Goal: Task Accomplishment & Management: Complete application form

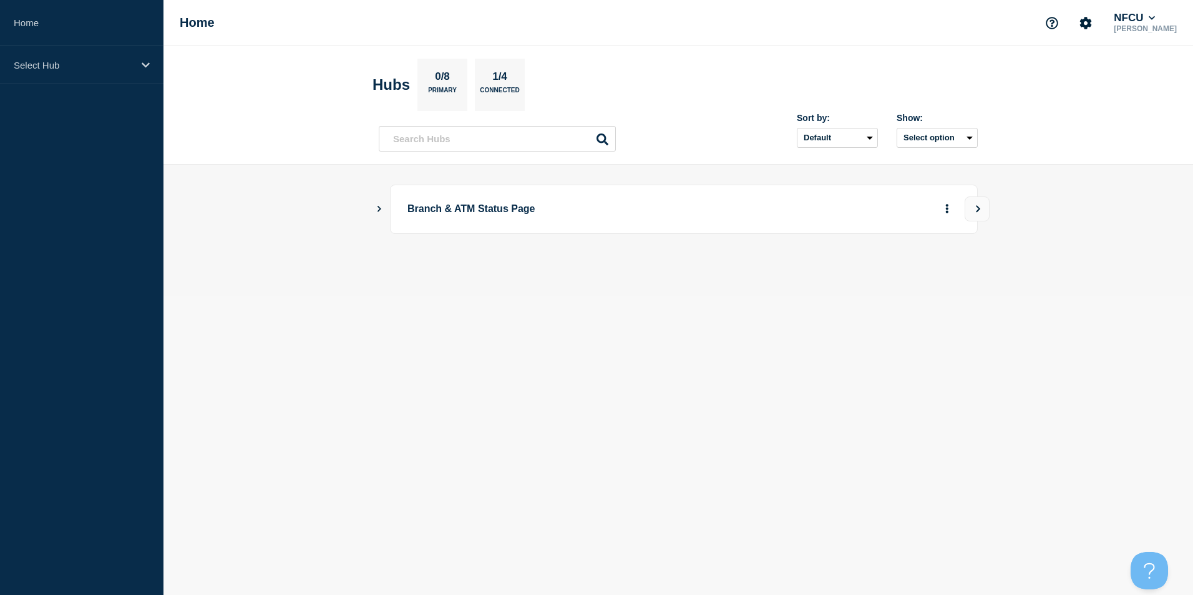
click at [379, 208] on icon "Show Connected Hubs" at bounding box center [379, 208] width 8 height 6
click at [900, 271] on button "See overview" at bounding box center [904, 272] width 66 height 25
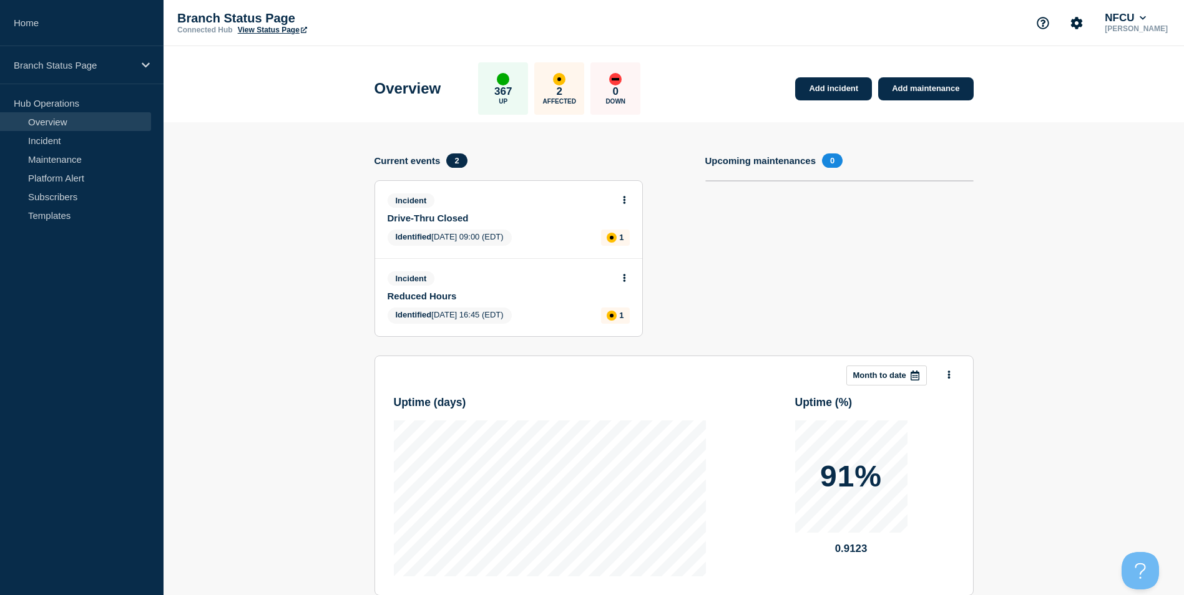
click at [722, 286] on section "Upcoming maintenances 0" at bounding box center [839, 255] width 268 height 202
click at [941, 89] on link "Add maintenance" at bounding box center [925, 88] width 95 height 23
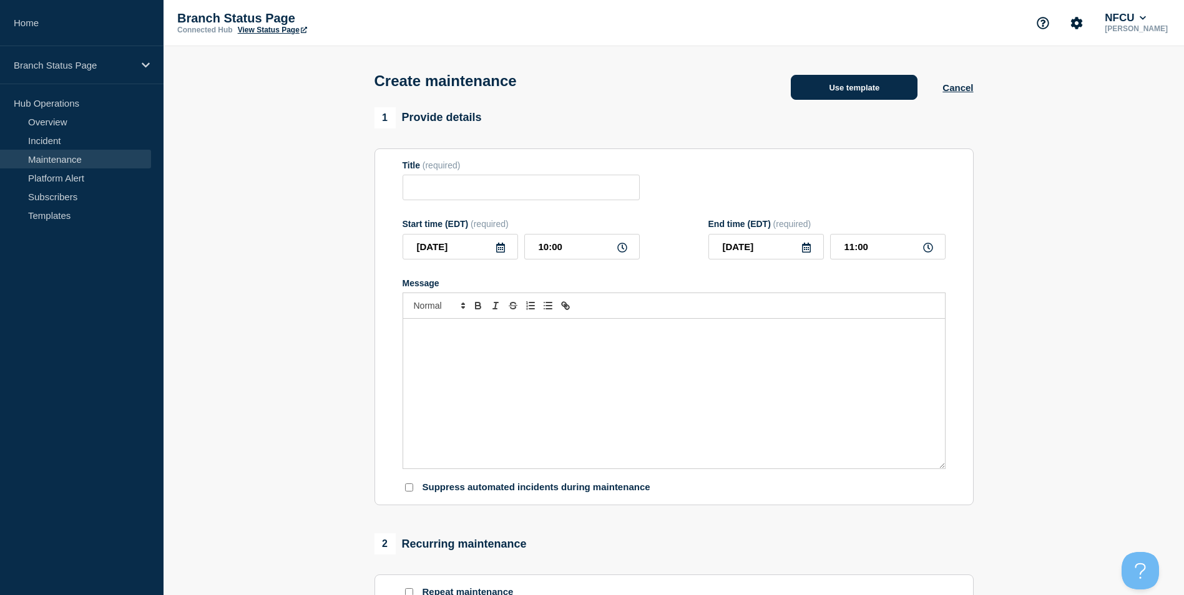
click at [879, 88] on button "Use template" at bounding box center [854, 87] width 127 height 25
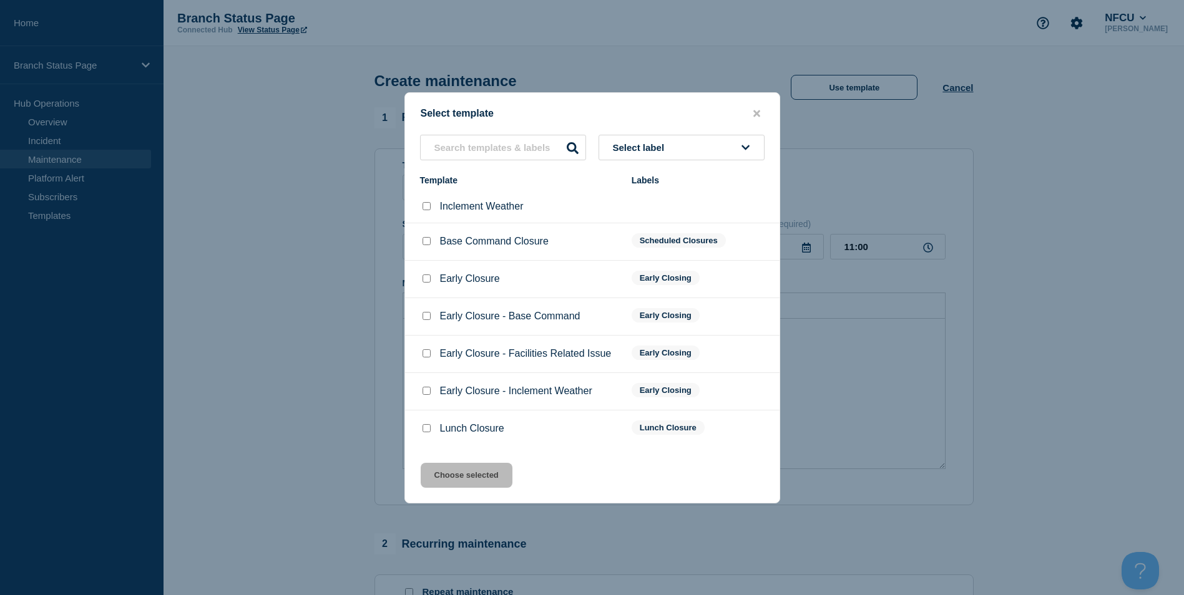
click at [430, 431] on input "Lunch Closure checkbox" at bounding box center [427, 428] width 8 height 8
checkbox input "true"
click at [451, 474] on button "Choose selected" at bounding box center [467, 475] width 92 height 25
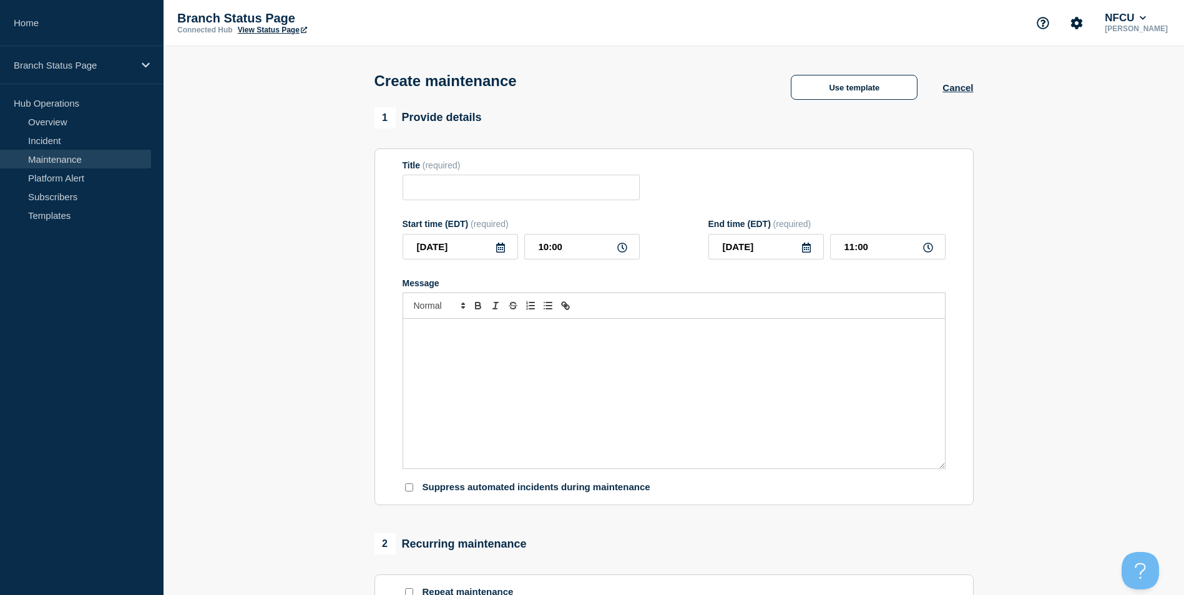
type input "Lunch Closure"
click at [639, 368] on div "The branch will close for lunch [DATE] due to staffing challenges." at bounding box center [674, 394] width 542 height 150
drag, startPoint x: 386, startPoint y: 324, endPoint x: 289, endPoint y: 323, distance: 97.4
click at [289, 323] on section "1 Provide details Title (required) Lunch Closure Start time (EDT) (required) [D…" at bounding box center [674, 540] width 1020 height 866
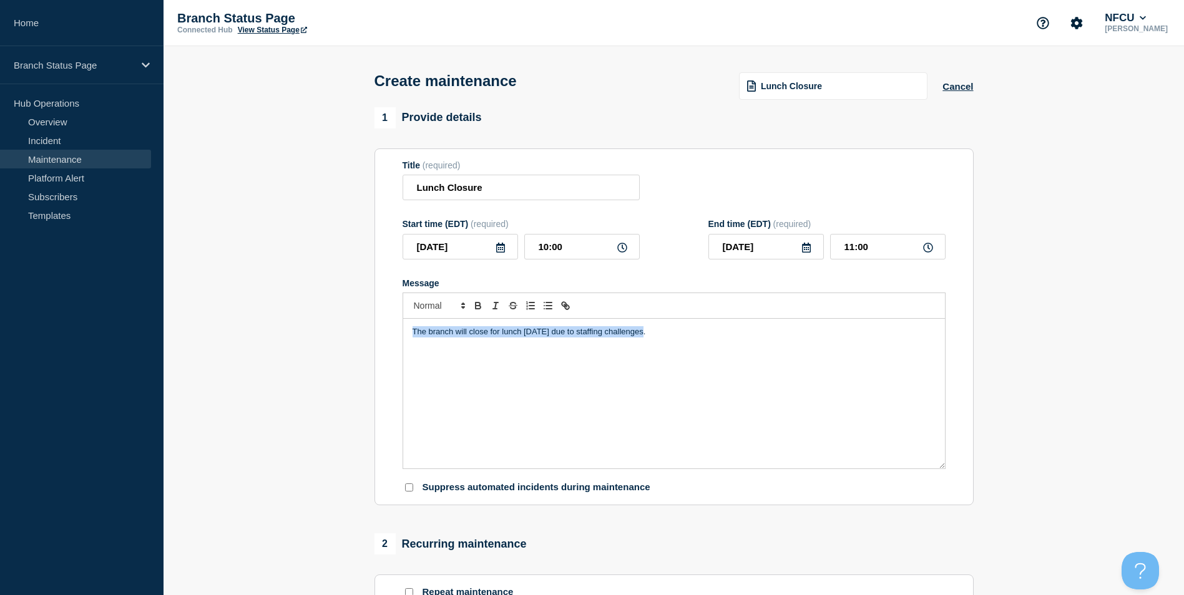
drag, startPoint x: 708, startPoint y: 339, endPoint x: 340, endPoint y: 310, distance: 368.8
click at [340, 310] on section "1 Provide details Title (required) Lunch Closure Start time (EDT) (required) [D…" at bounding box center [674, 540] width 1020 height 866
click at [567, 251] on input "10:00" at bounding box center [581, 247] width 115 height 26
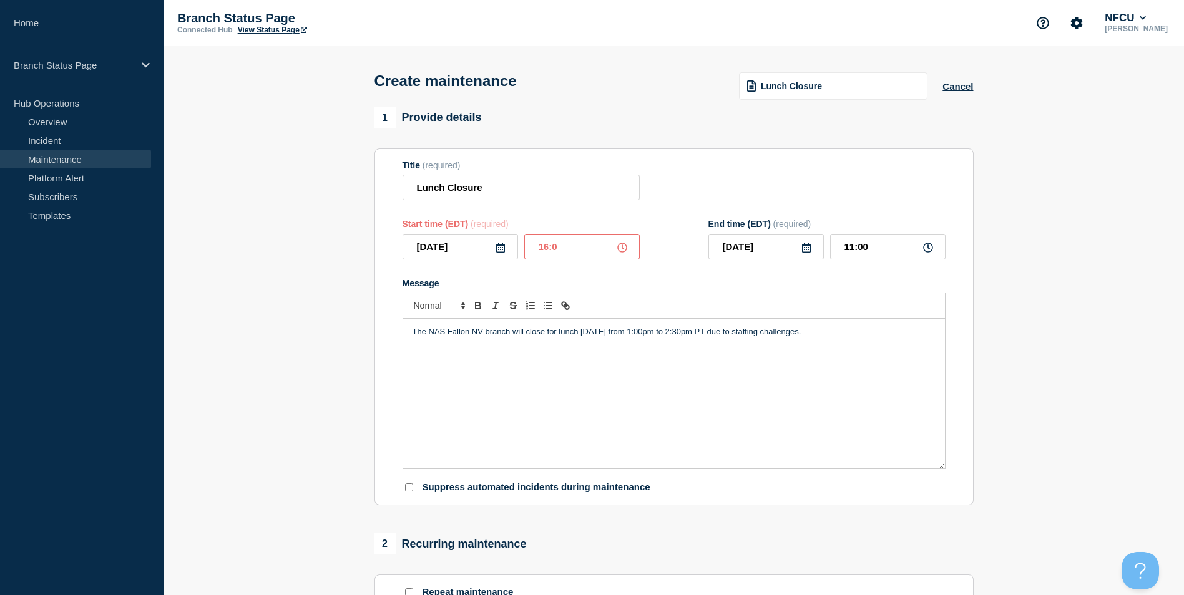
type input "16:00"
click at [877, 247] on input "17:00" at bounding box center [887, 247] width 115 height 26
type input "17:30"
click at [1080, 329] on section "1 Provide details Title (required) Lunch Closure Start time (EDT) (required) [D…" at bounding box center [674, 540] width 1020 height 866
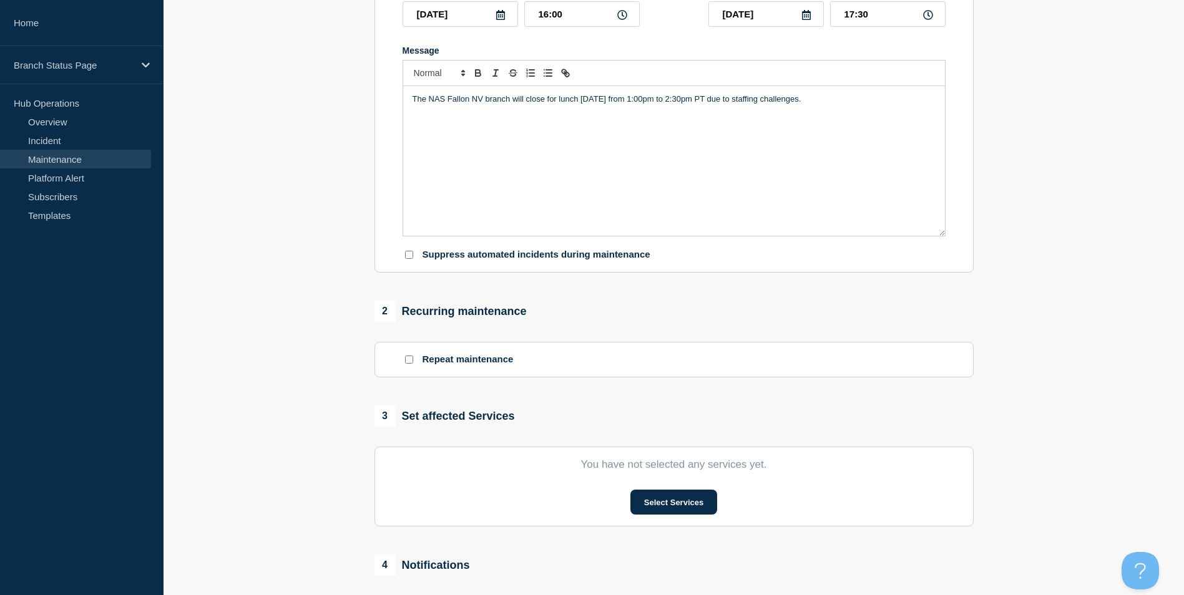
scroll to position [250, 0]
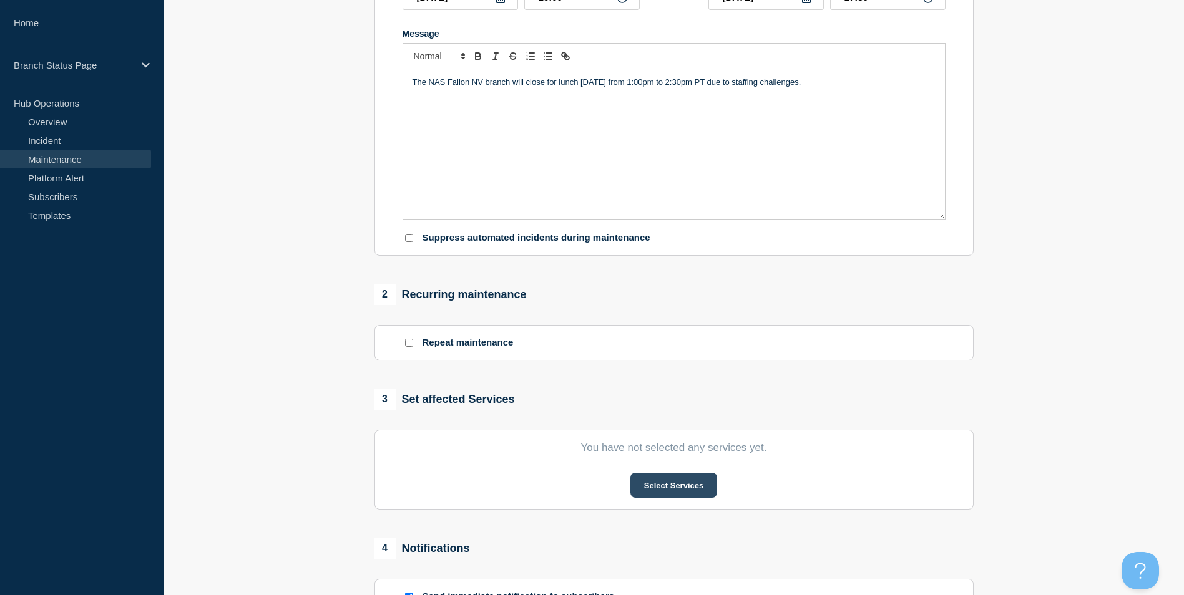
click at [677, 489] on button "Select Services" at bounding box center [673, 485] width 87 height 25
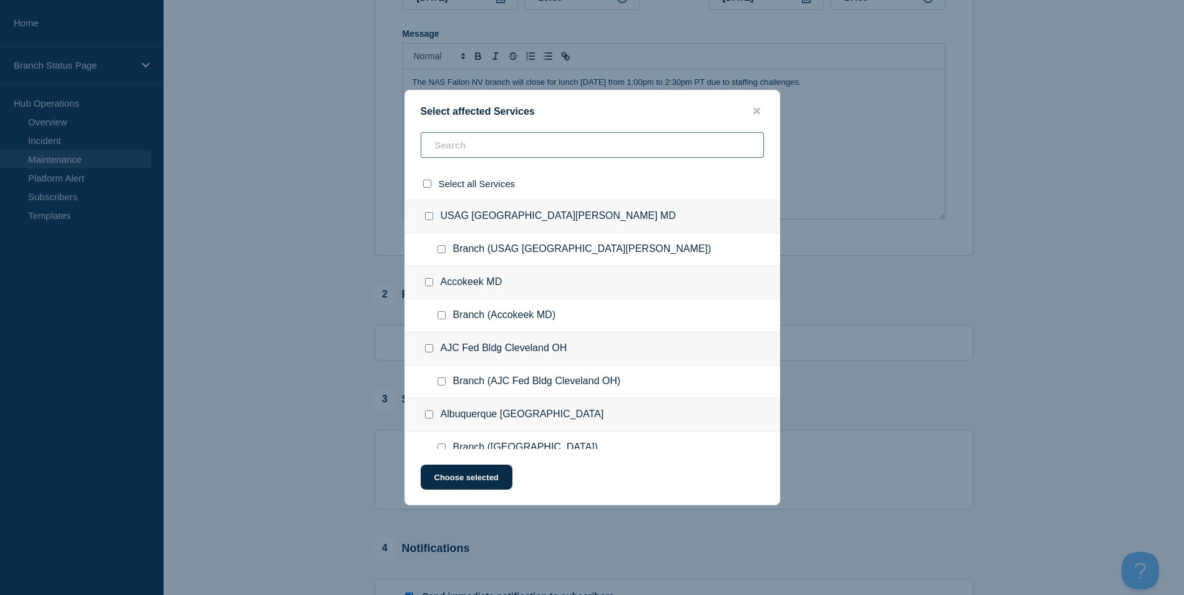
click at [501, 144] on input "text" at bounding box center [592, 145] width 343 height 26
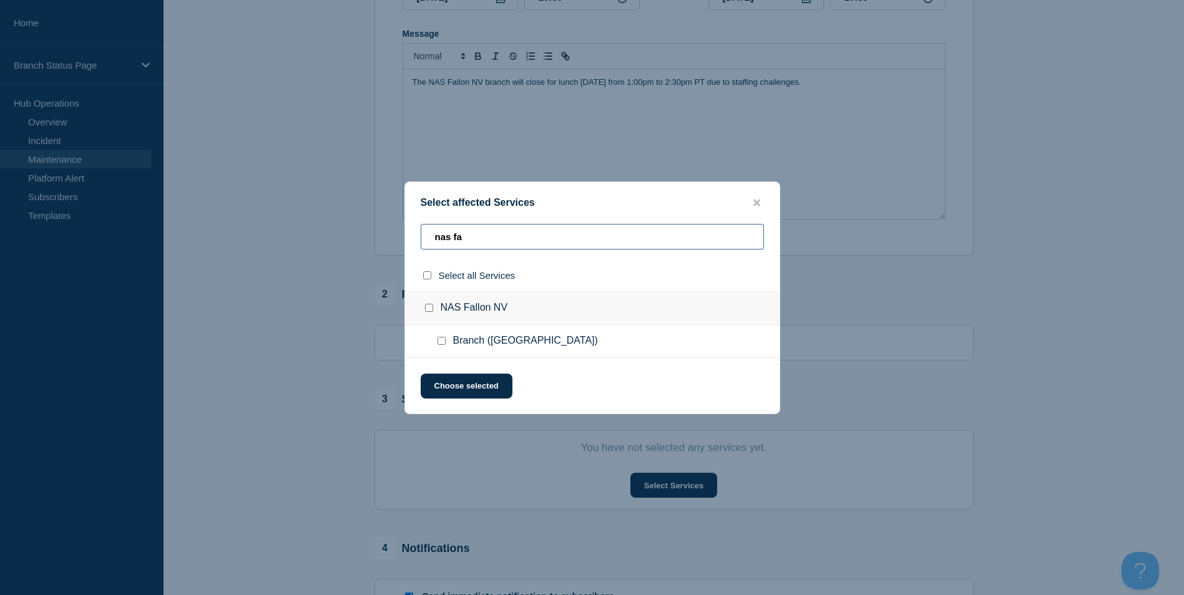
type input "nas fa"
click at [443, 346] on div at bounding box center [444, 341] width 18 height 12
click at [441, 342] on input "Branch (NAS Fallon NV) checkbox" at bounding box center [441, 341] width 8 height 8
checkbox input "true"
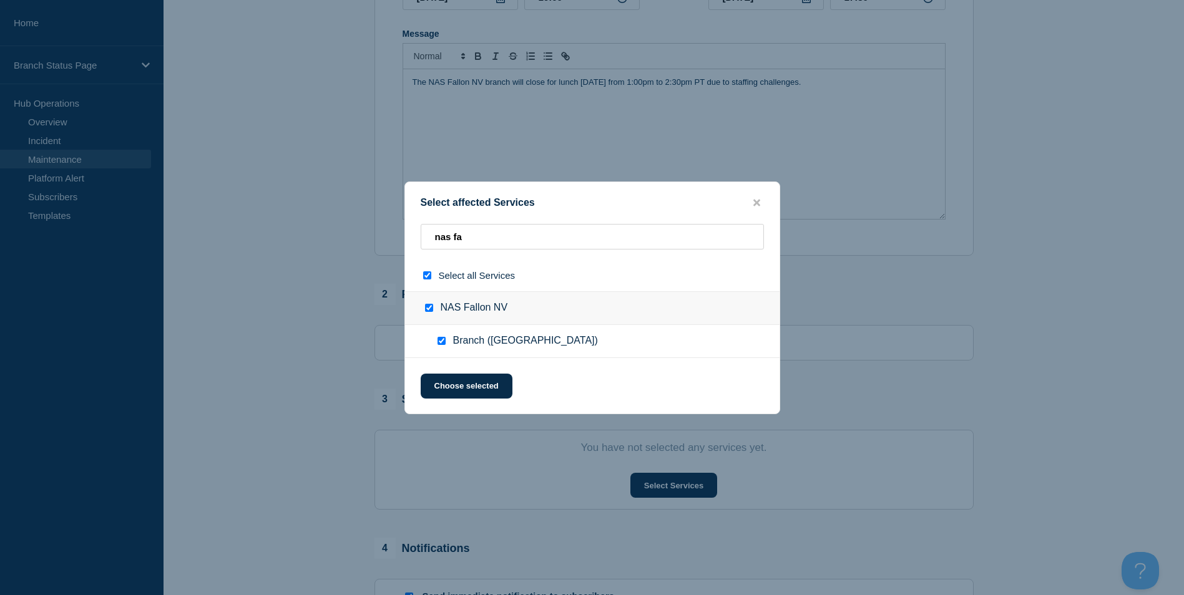
checkbox input "true"
click at [471, 383] on button "Choose selected" at bounding box center [467, 386] width 92 height 25
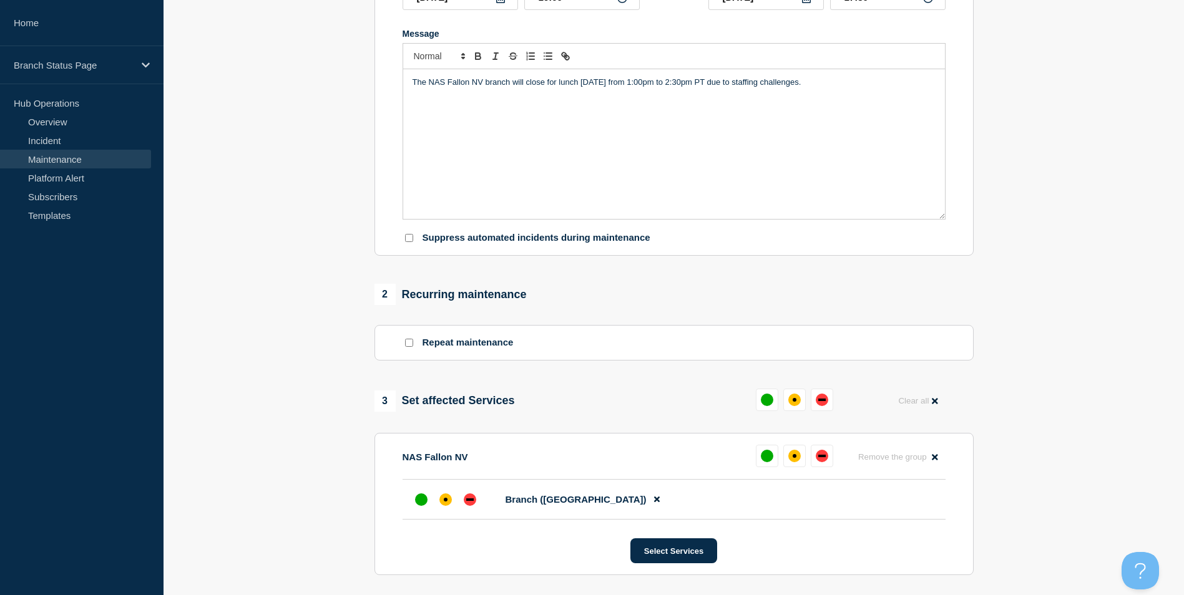
click at [320, 375] on section "1 Provide details Title (required) Lunch Closure Start time (EDT) (required) [D…" at bounding box center [674, 324] width 1020 height 932
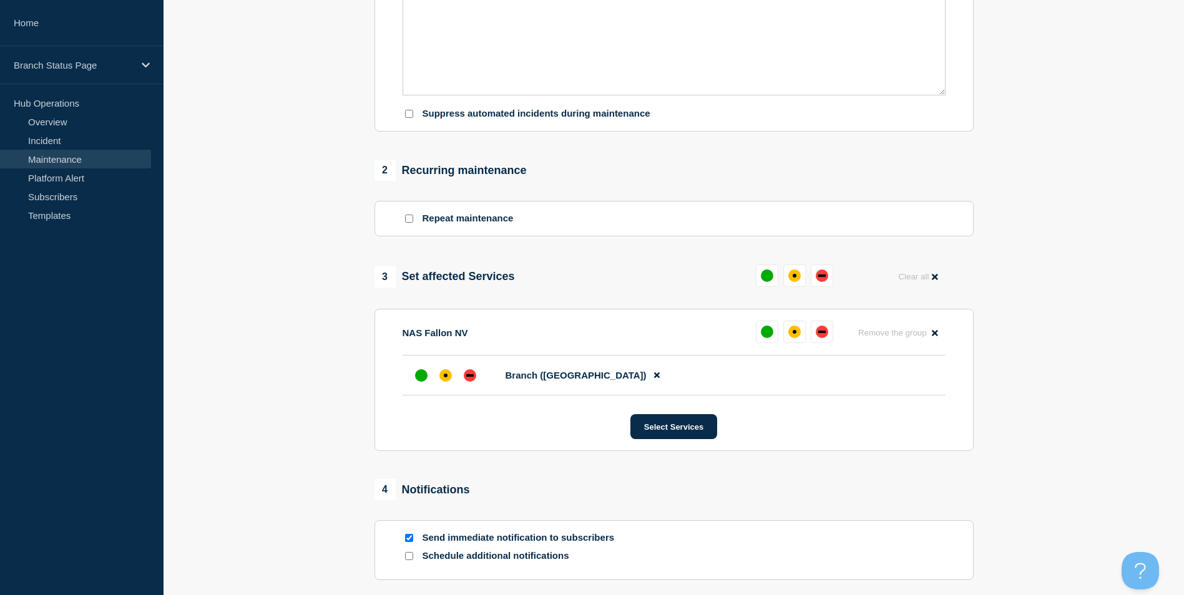
scroll to position [499, 0]
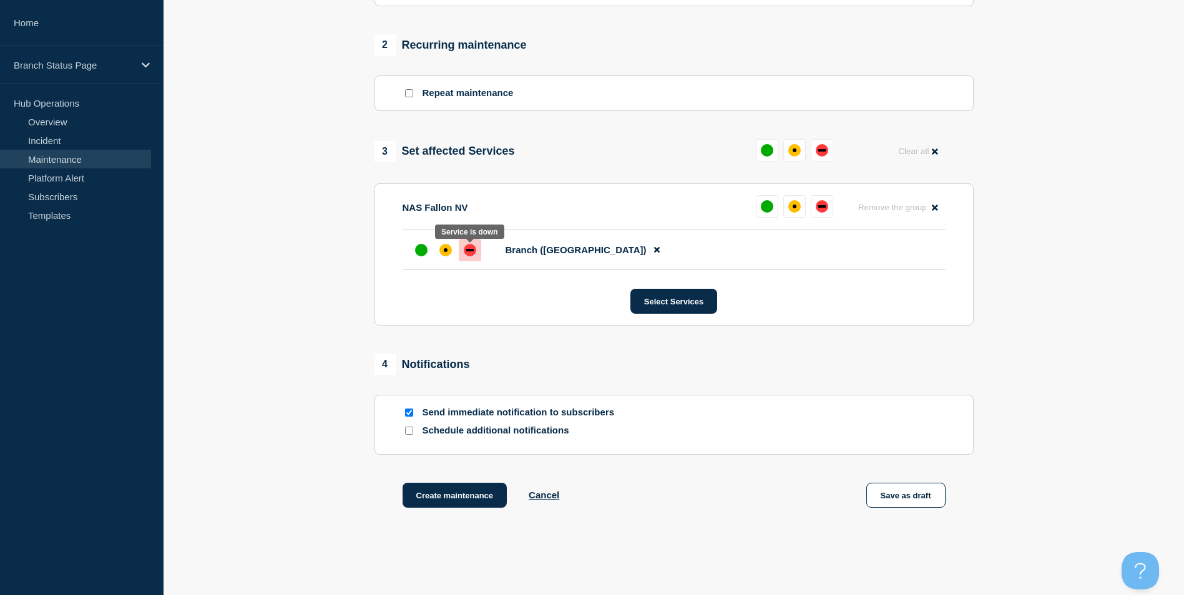
click at [470, 248] on div "down" at bounding box center [470, 250] width 12 height 12
click at [405, 417] on input "Send immediate notification to subscribers" at bounding box center [409, 413] width 8 height 8
checkbox input "false"
click at [411, 434] on input "Schedule additional notifications" at bounding box center [409, 431] width 8 height 8
checkbox input "true"
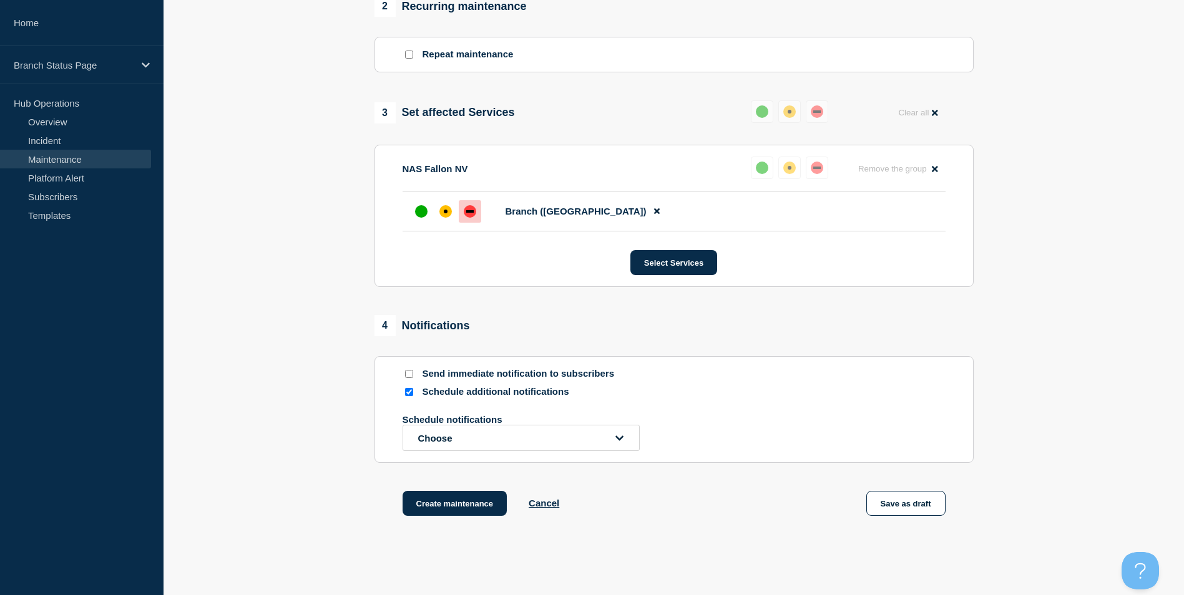
scroll to position [605, 0]
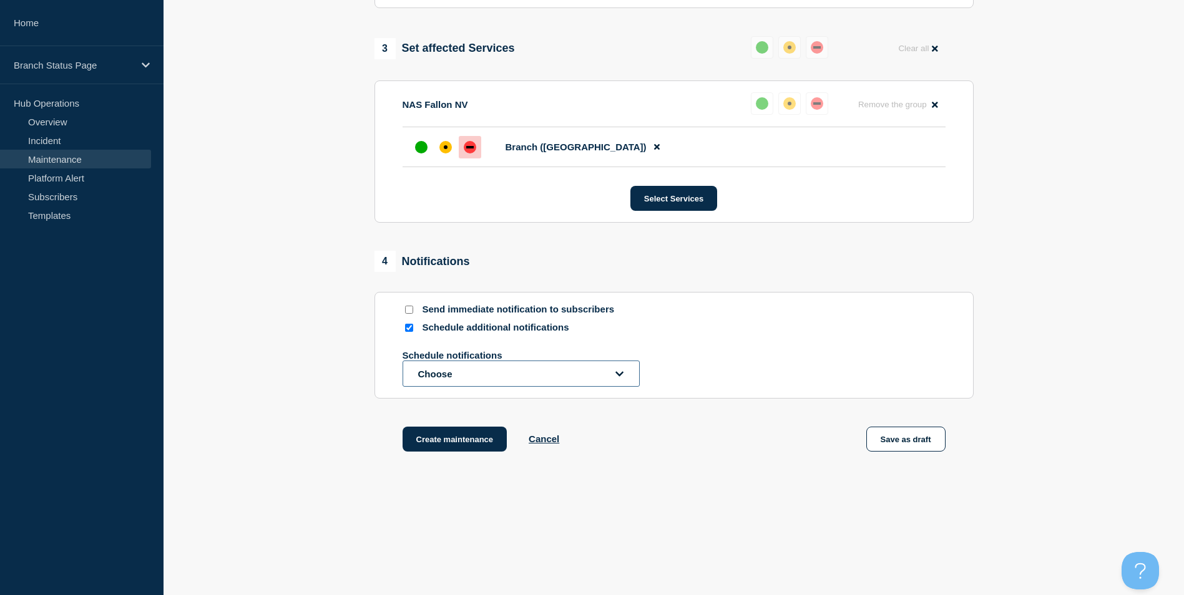
click at [498, 365] on button "Choose" at bounding box center [521, 374] width 237 height 26
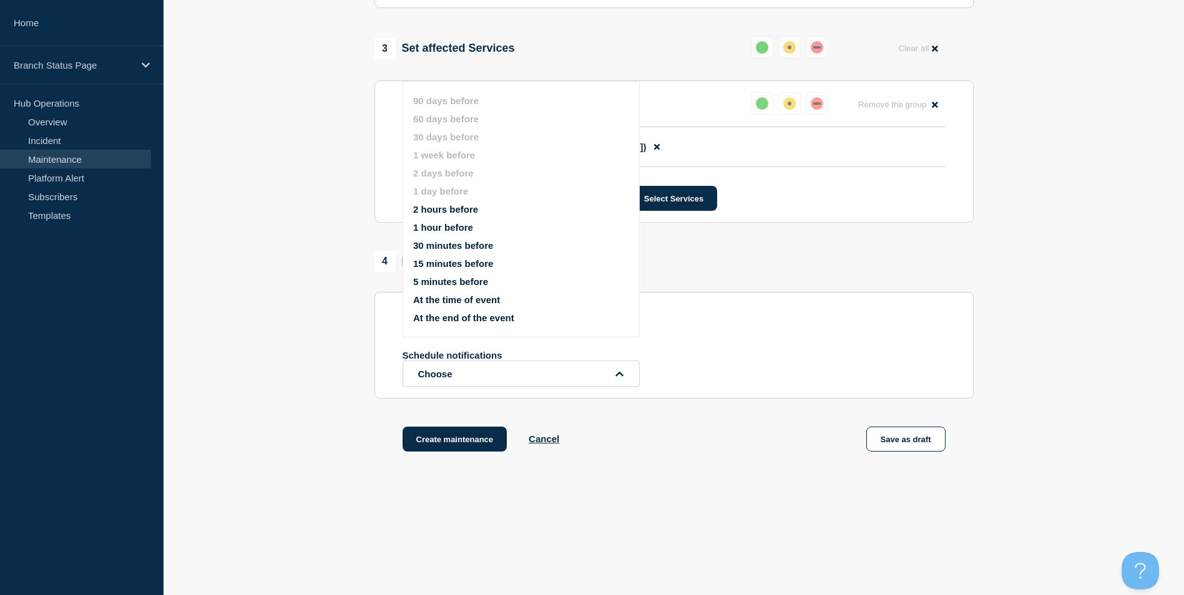
click at [456, 300] on button "At the time of event" at bounding box center [456, 300] width 87 height 11
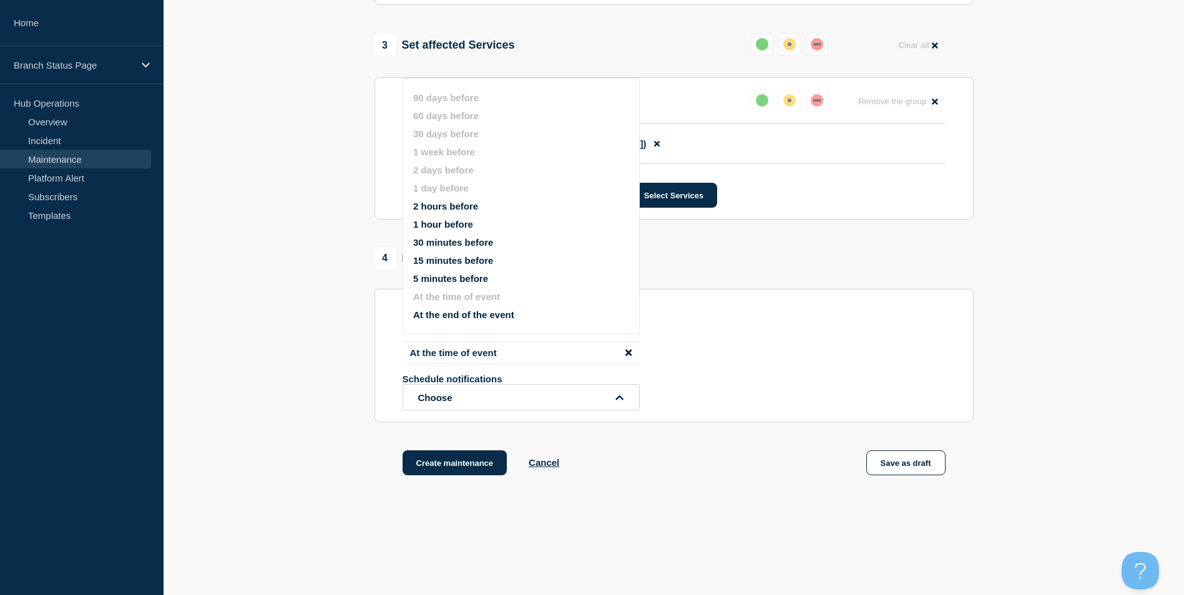
click at [259, 331] on section "1 Provide details Title (required) Lunch Closure Start time (EDT) (required) [D…" at bounding box center [674, 4] width 1020 height 1005
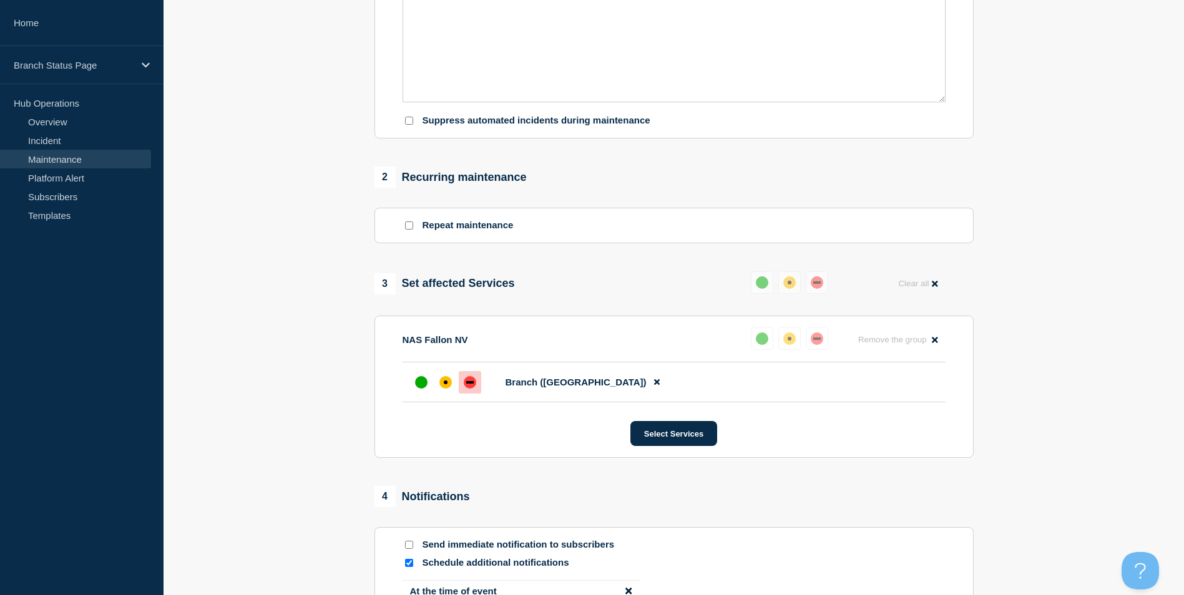
scroll to position [356, 0]
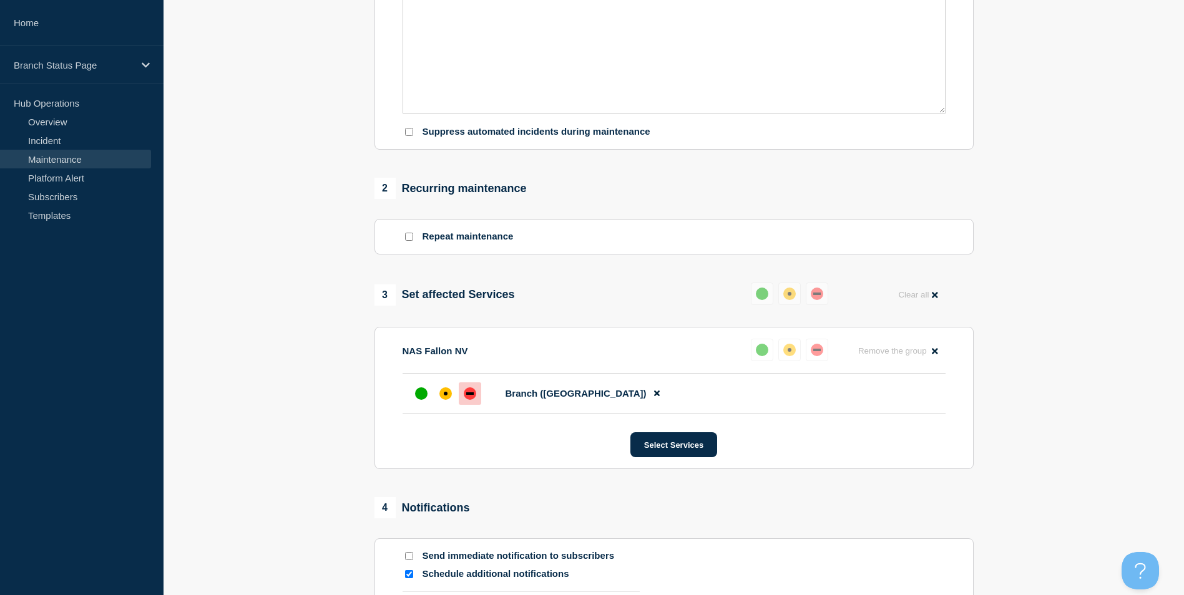
click at [412, 241] on input "Repeat maintenance" at bounding box center [409, 237] width 8 height 8
checkbox input "true"
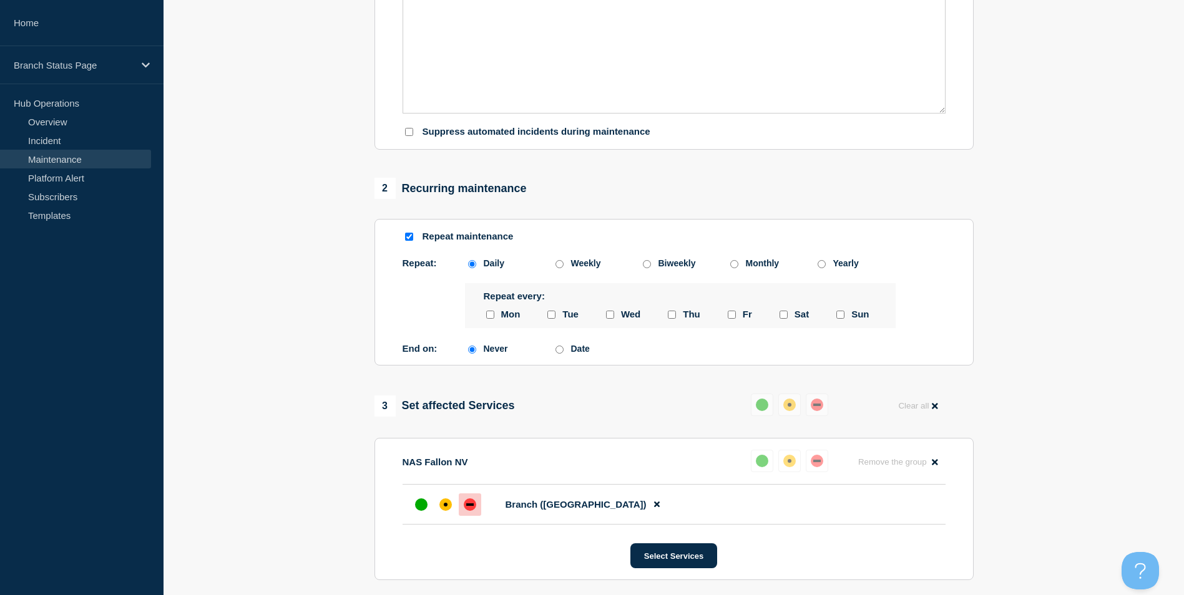
click at [492, 318] on input "monday checkbox" at bounding box center [490, 315] width 8 height 8
checkbox input "true"
click at [549, 319] on input "tuesday checkbox" at bounding box center [551, 315] width 8 height 8
checkbox input "true"
click at [612, 319] on input "wednesday checkbox" at bounding box center [610, 315] width 8 height 8
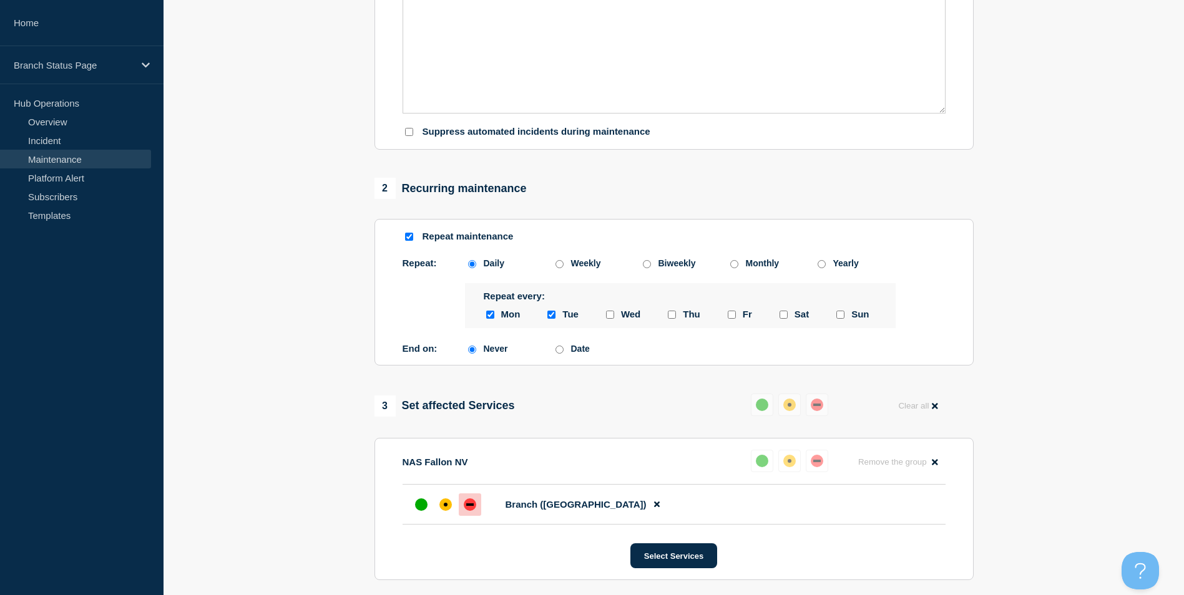
checkbox input "true"
click at [668, 318] on input "thursday checkbox" at bounding box center [672, 315] width 8 height 8
checkbox input "true"
click at [728, 318] on input "friday checkbox" at bounding box center [732, 315] width 8 height 8
checkbox input "true"
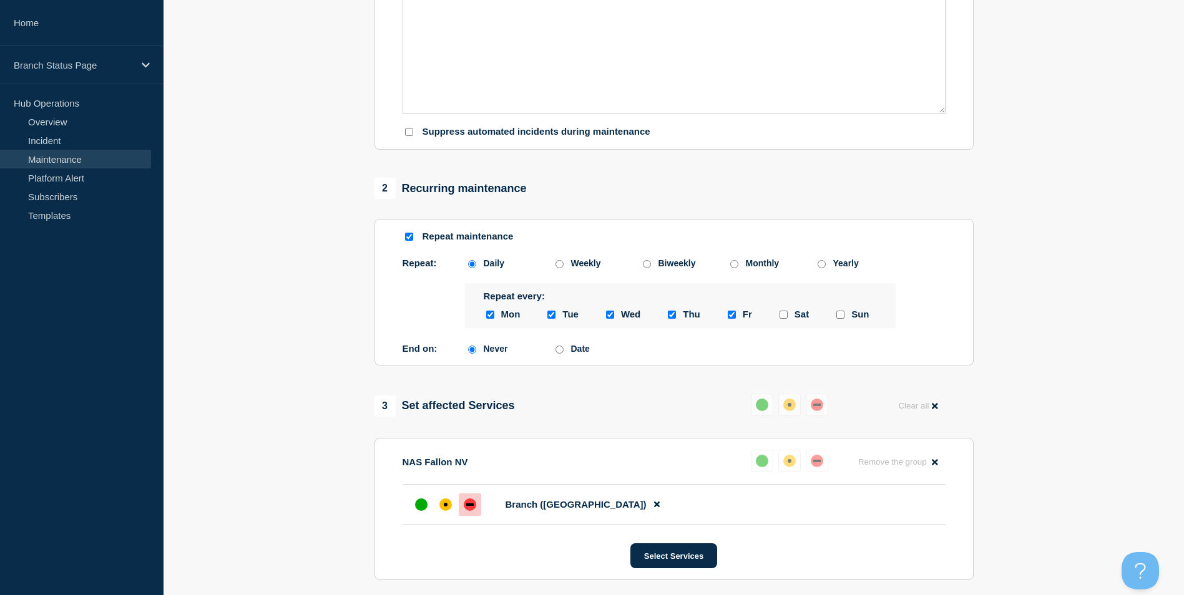
click at [560, 354] on input "Date" at bounding box center [559, 350] width 8 height 8
radio input "true"
radio input "false"
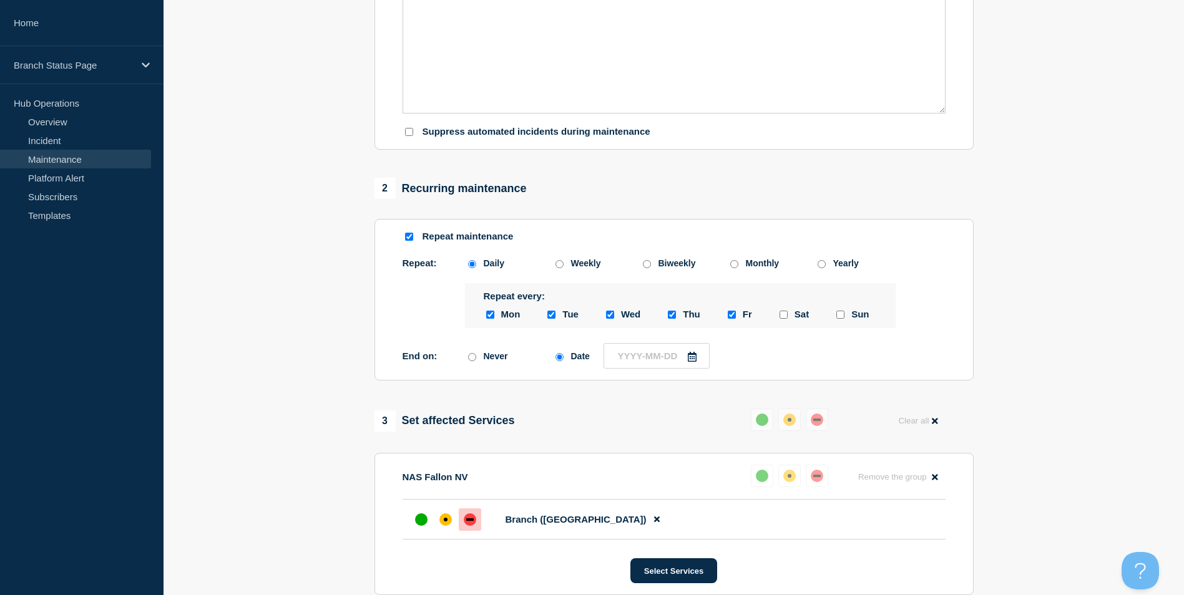
click at [690, 361] on icon at bounding box center [692, 357] width 10 height 10
click at [657, 490] on div "19" at bounding box center [660, 493] width 17 height 17
type input "[DATE]"
click at [1055, 377] on section "1 Provide details Title (required) Lunch Closure Start time (EDT) (required) [D…" at bounding box center [674, 317] width 1020 height 1131
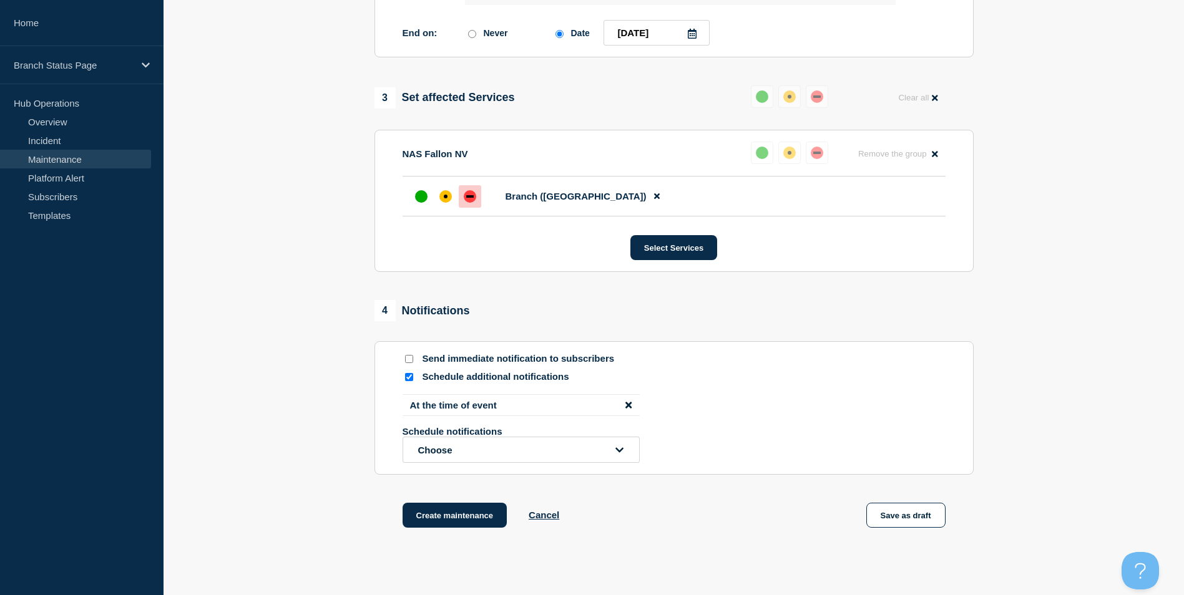
scroll to position [758, 0]
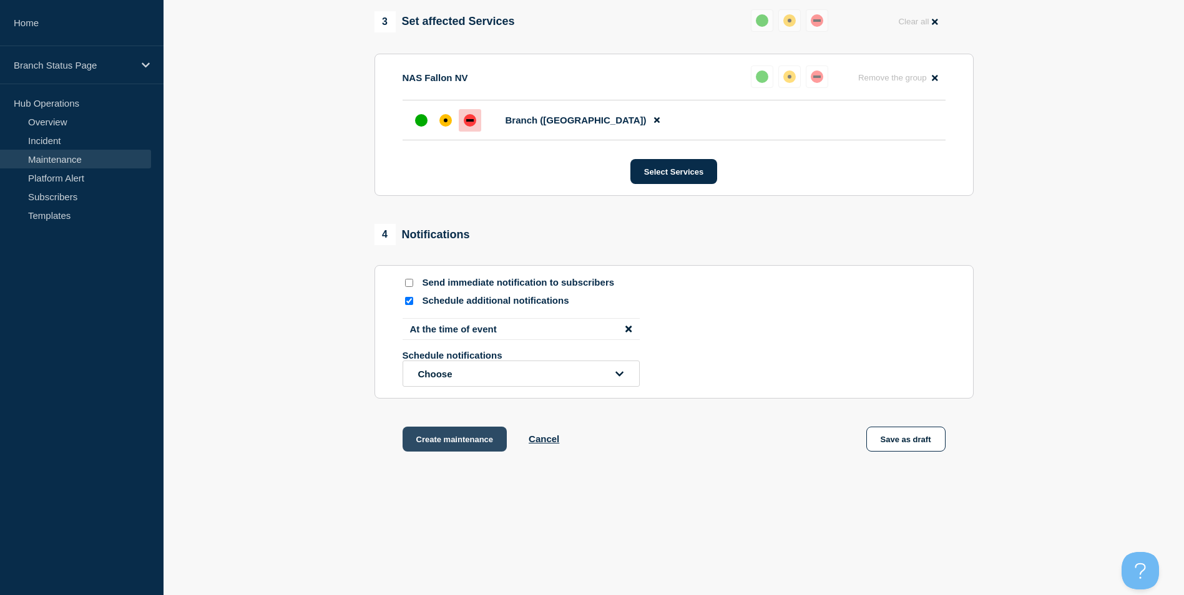
click at [452, 442] on button "Create maintenance" at bounding box center [455, 439] width 105 height 25
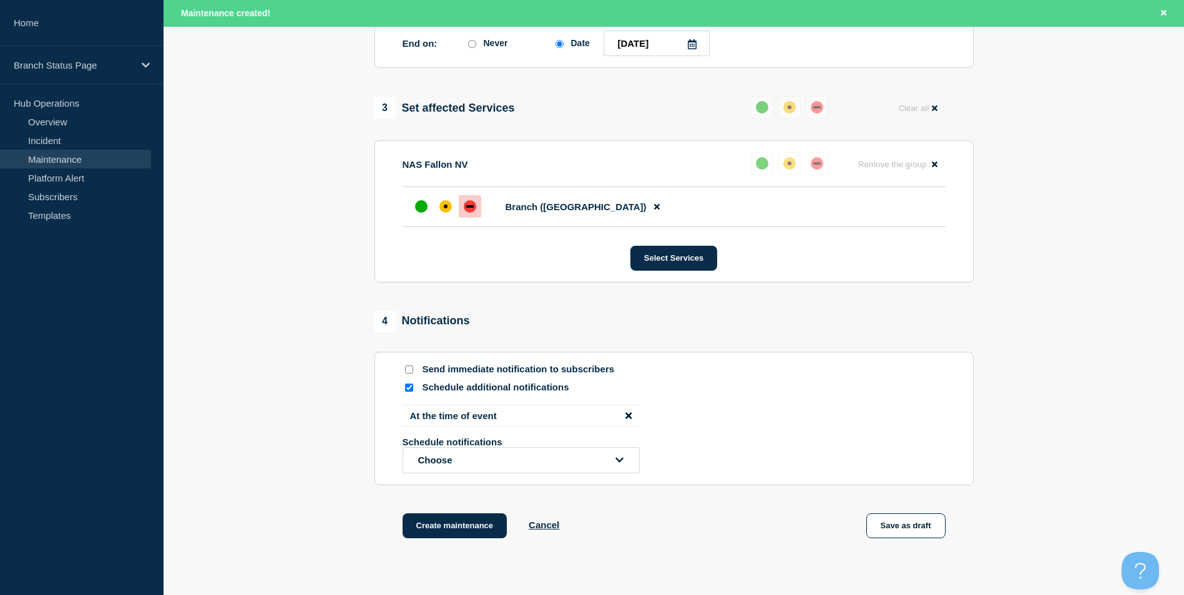
scroll to position [411, 0]
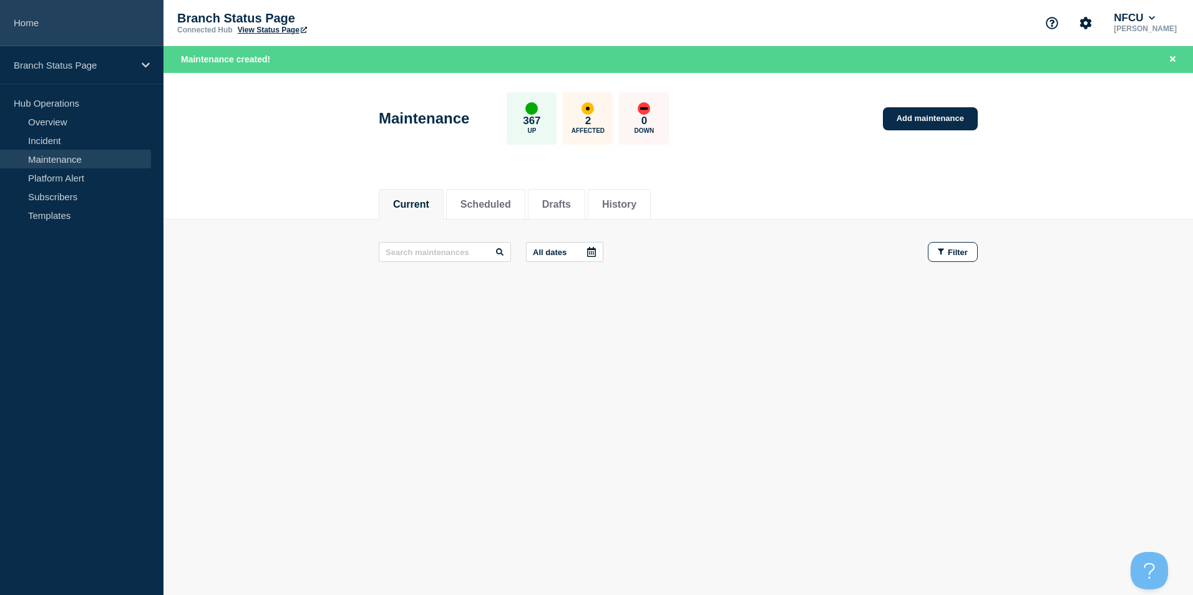
click at [46, 17] on link "Home" at bounding box center [82, 23] width 164 height 46
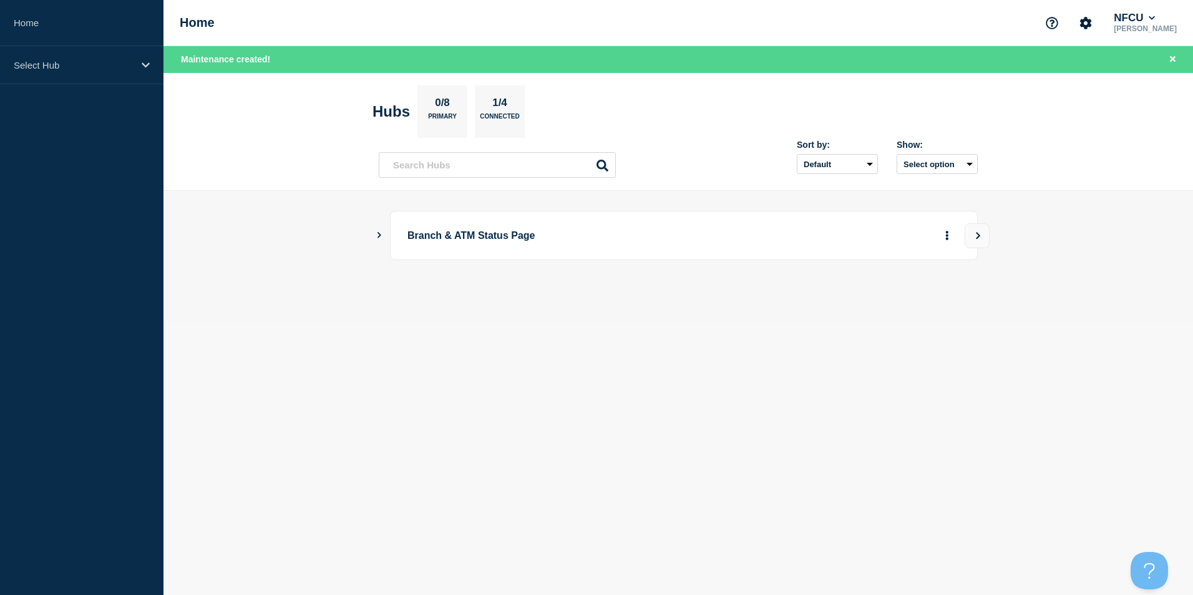
click at [378, 233] on icon "Show Connected Hubs" at bounding box center [379, 235] width 8 height 6
click at [917, 306] on button "See overview" at bounding box center [904, 298] width 66 height 25
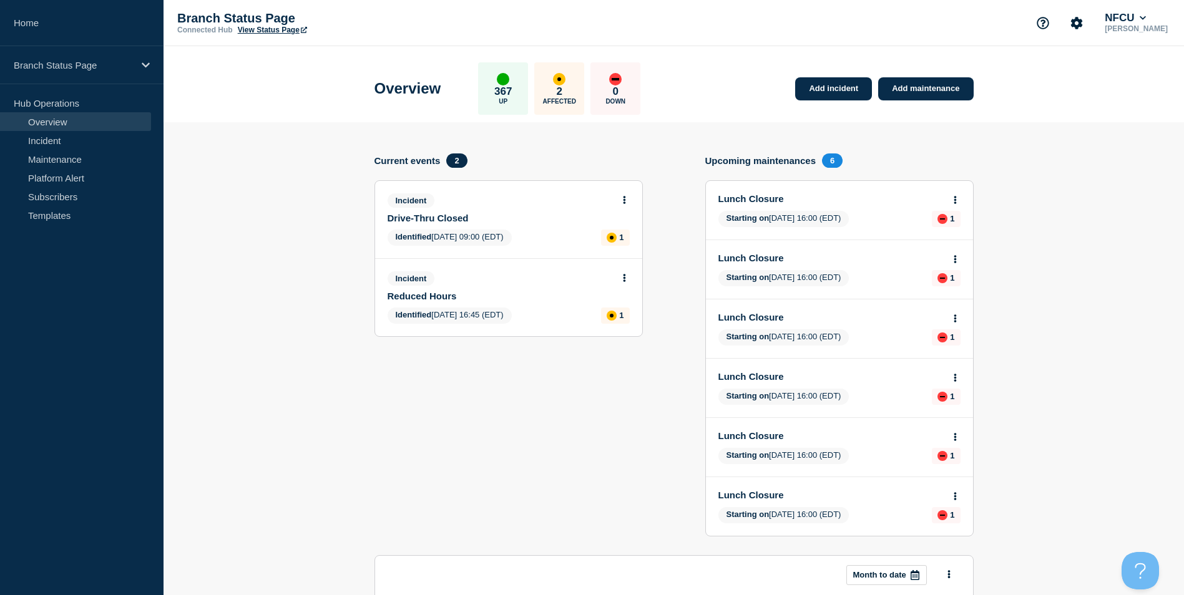
click at [556, 411] on section "Current events 2 Incident Drive-Thru Closed Identified [DATE] 09:00 (EDT) 1 Inc…" at bounding box center [508, 355] width 268 height 402
